Goal: Task Accomplishment & Management: Manage account settings

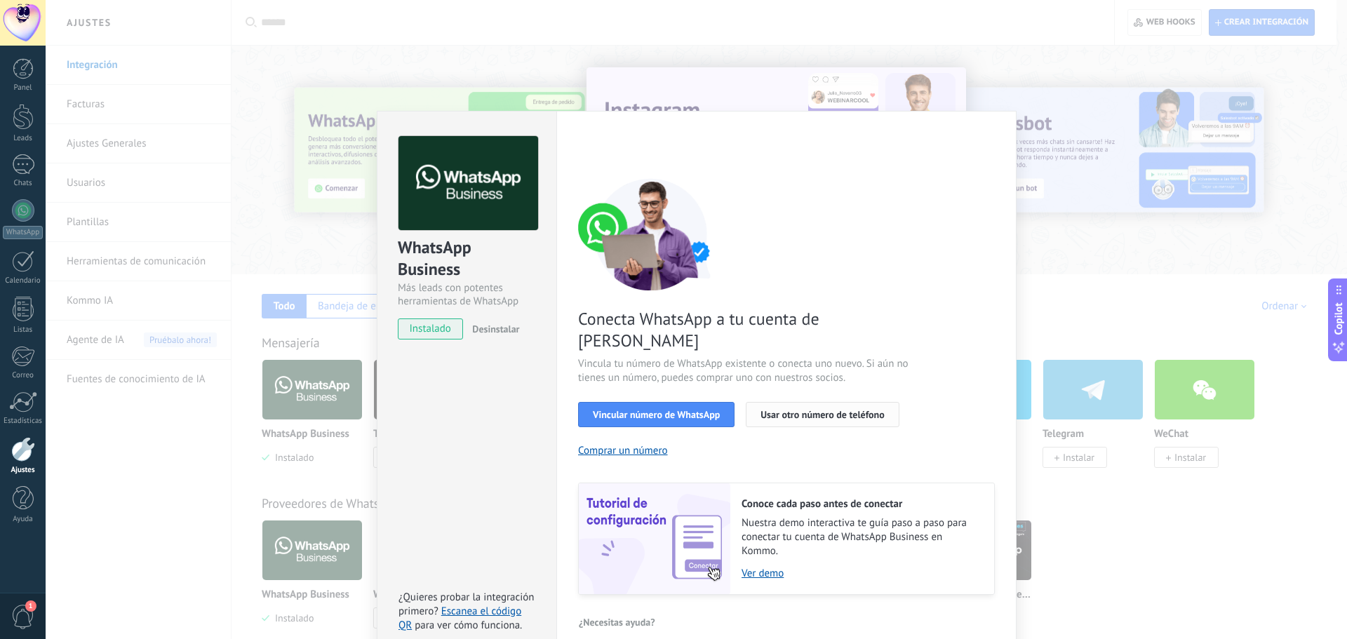
click at [796, 410] on span "Usar otro número de teléfono" at bounding box center [823, 415] width 124 height 10
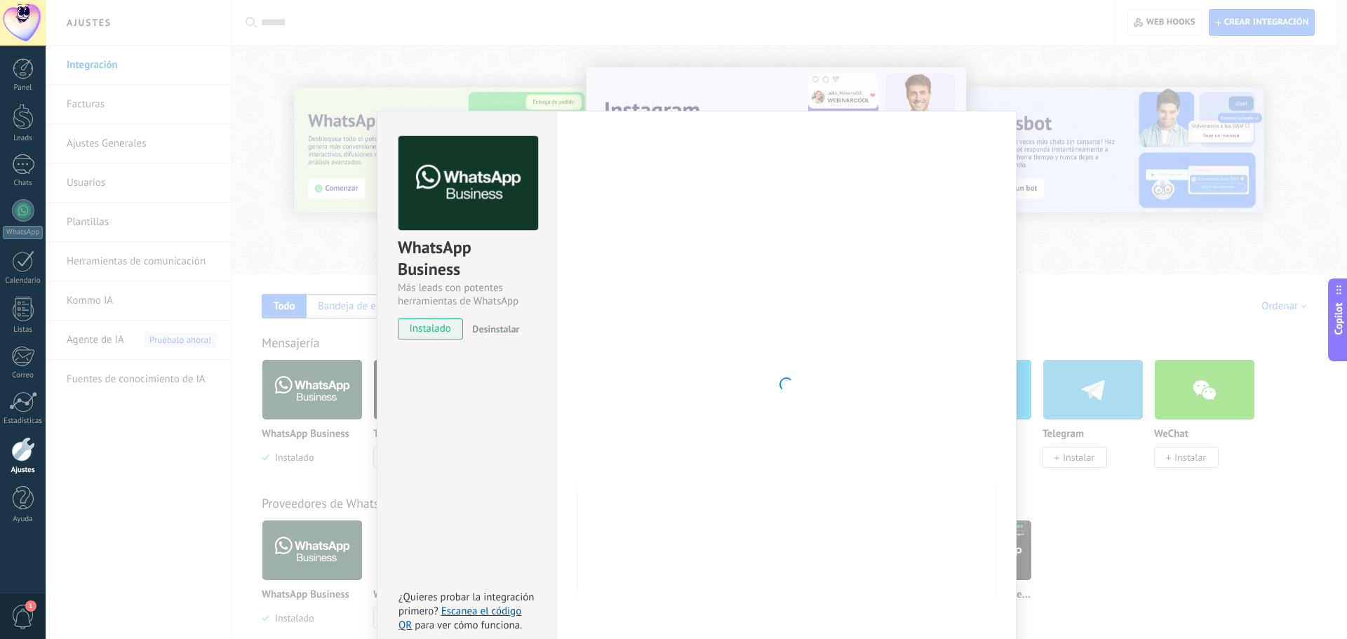
click at [748, 346] on div at bounding box center [786, 384] width 417 height 497
click at [749, 345] on div at bounding box center [786, 384] width 417 height 497
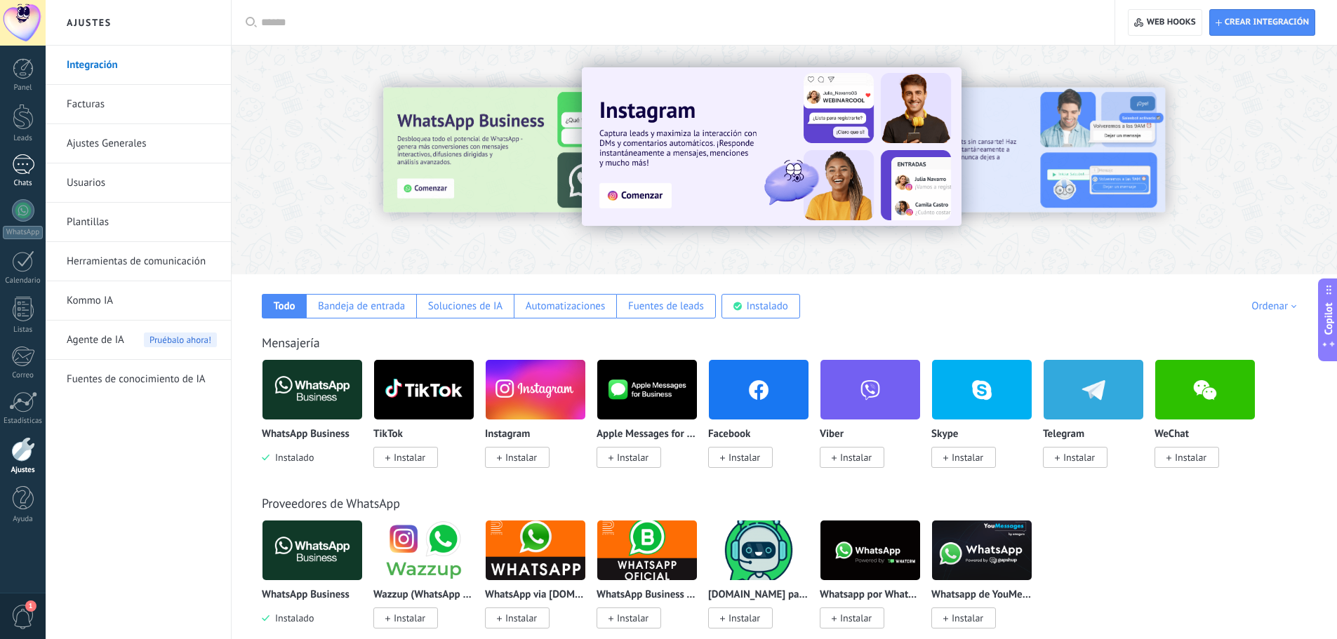
click at [22, 177] on link "Chats" at bounding box center [23, 171] width 46 height 34
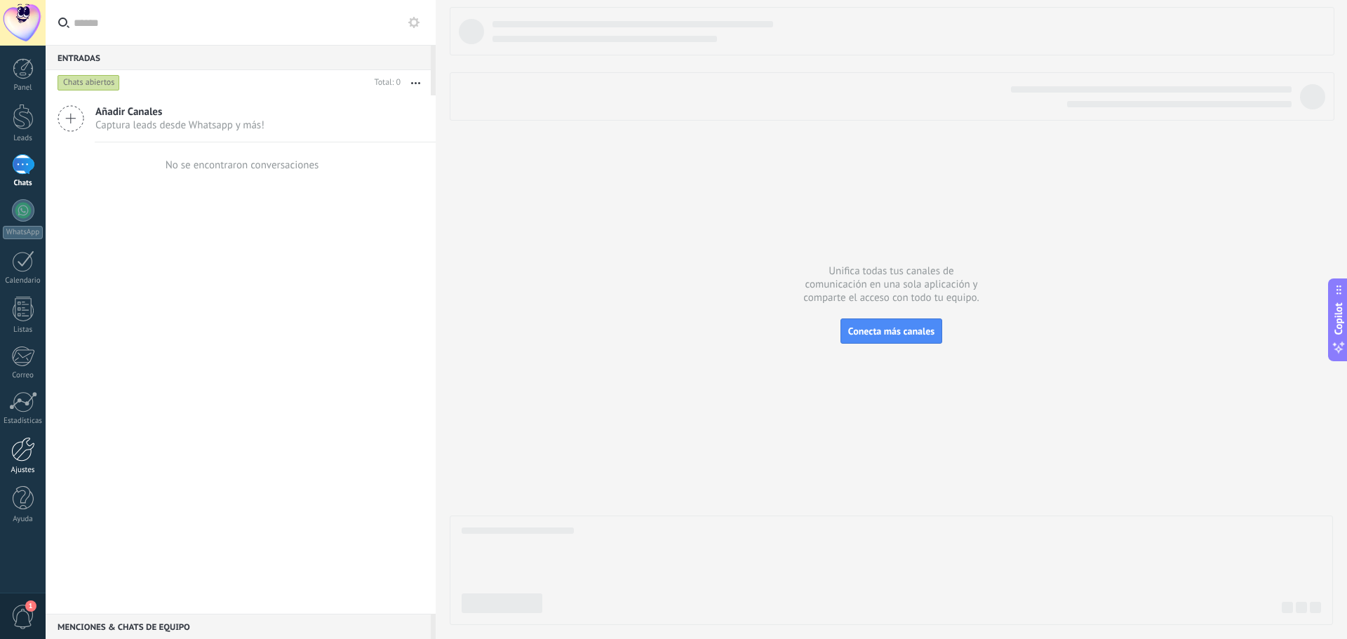
click at [22, 454] on div at bounding box center [23, 449] width 24 height 25
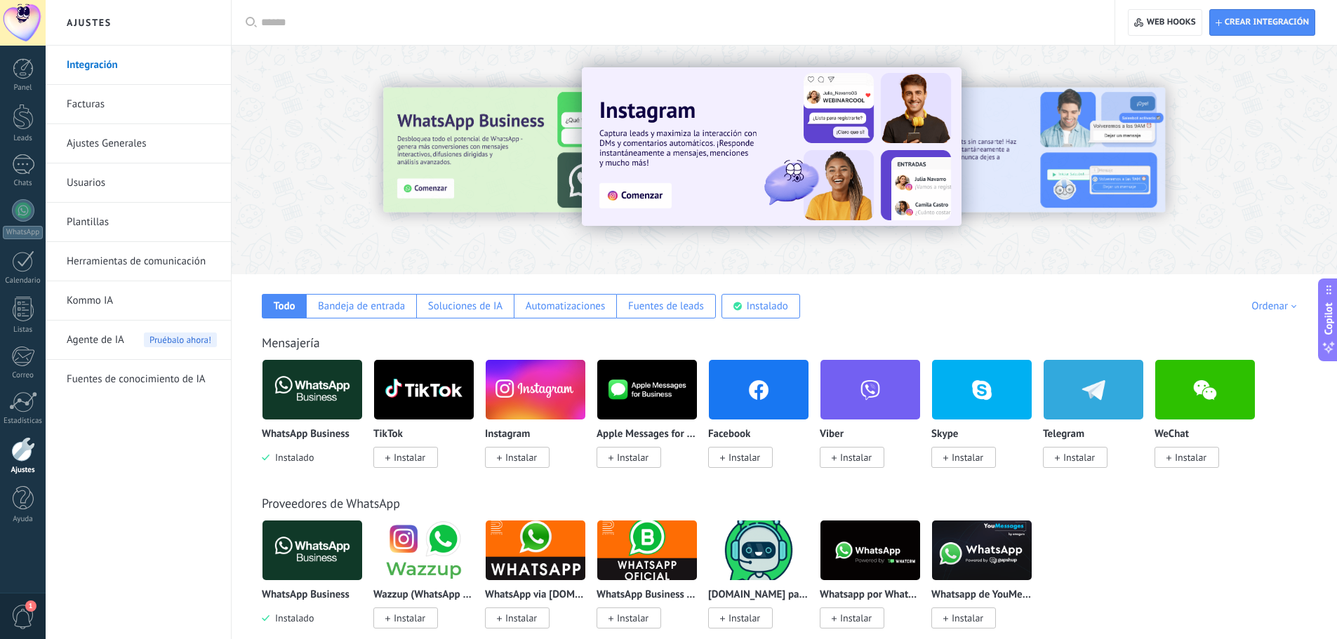
click at [329, 388] on img at bounding box center [312, 390] width 100 height 68
